Goal: Task Accomplishment & Management: Use online tool/utility

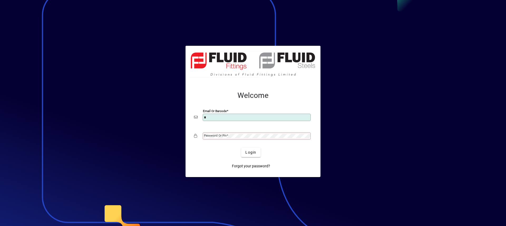
type input "**********"
click at [241, 148] on button "Login" at bounding box center [250, 152] width 19 height 9
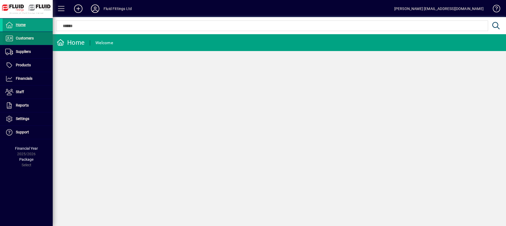
click at [17, 36] on span "Customers" at bounding box center [18, 38] width 31 height 6
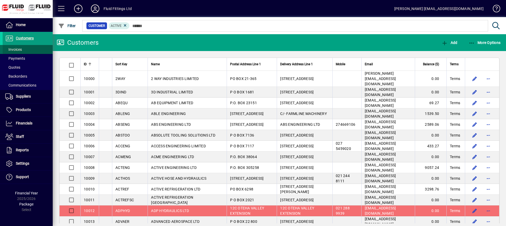
click at [19, 49] on span "Invoices" at bounding box center [13, 49] width 17 height 4
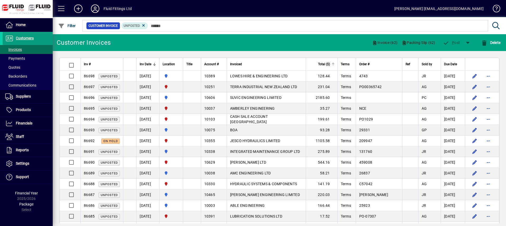
click at [327, 65] on span "Total ($)" at bounding box center [324, 64] width 12 height 6
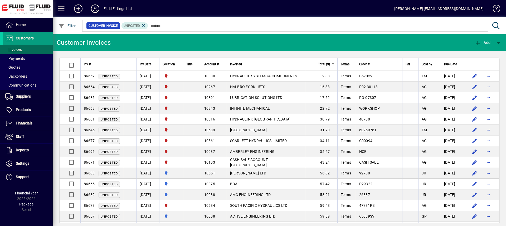
click at [327, 65] on span "Total ($)" at bounding box center [324, 64] width 12 height 6
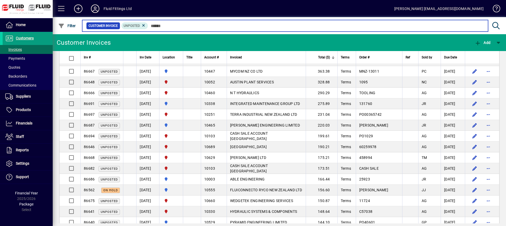
scroll to position [79, 0]
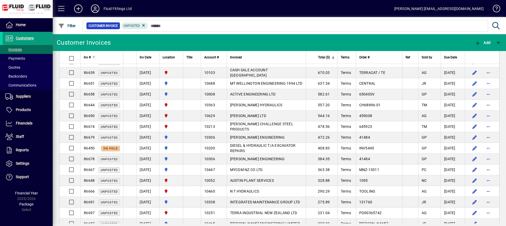
click at [100, 59] on div "Inv #" at bounding box center [102, 58] width 36 height 6
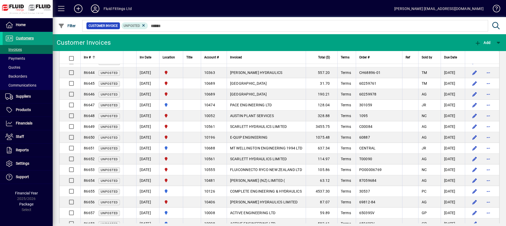
click at [100, 59] on div "Inv #" at bounding box center [102, 58] width 36 height 6
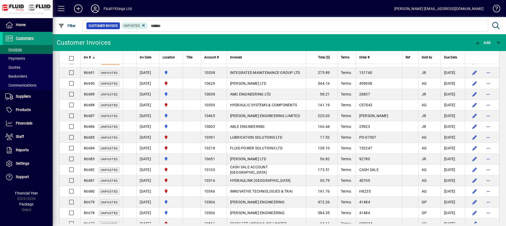
click at [38, 37] on span at bounding box center [28, 38] width 50 height 13
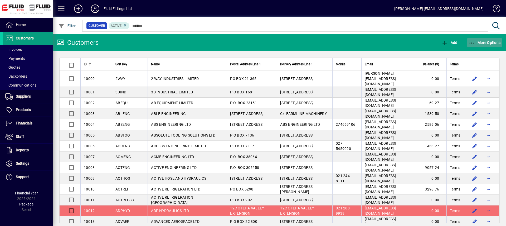
click at [485, 42] on span "More Options" at bounding box center [484, 43] width 32 height 4
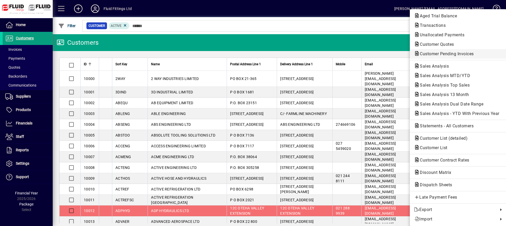
click at [429, 54] on span "Customer Pending Invoices" at bounding box center [445, 53] width 62 height 5
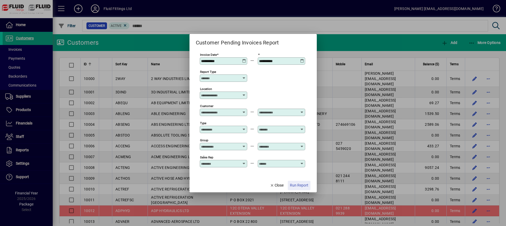
drag, startPoint x: 299, startPoint y: 187, endPoint x: 295, endPoint y: 184, distance: 4.5
click at [298, 187] on span "Run Report" at bounding box center [299, 186] width 18 height 6
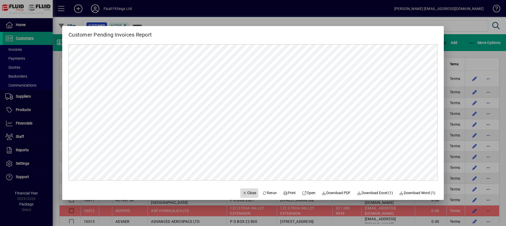
click at [242, 194] on span "Close" at bounding box center [249, 193] width 14 height 6
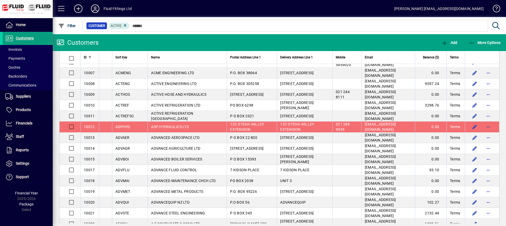
scroll to position [26, 0]
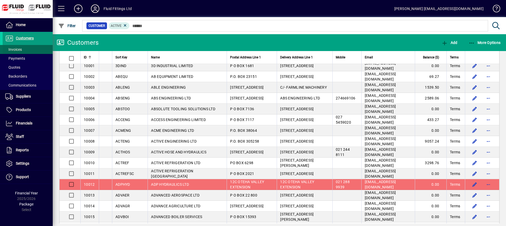
click at [24, 47] on span at bounding box center [28, 49] width 50 height 13
